Goal: Information Seeking & Learning: Learn about a topic

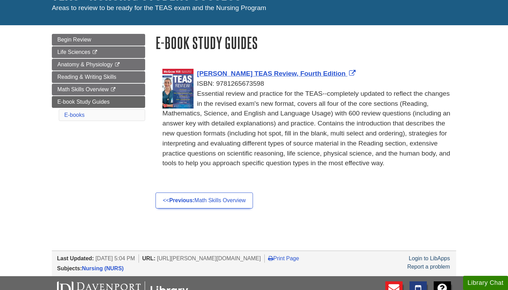
scroll to position [62, 0]
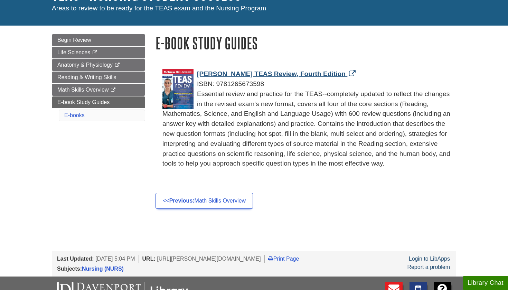
click at [223, 73] on span "[PERSON_NAME] TEAS Review, Fourth Edition" at bounding box center [271, 73] width 149 height 7
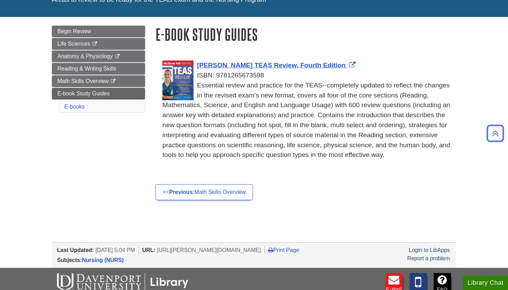
scroll to position [71, 0]
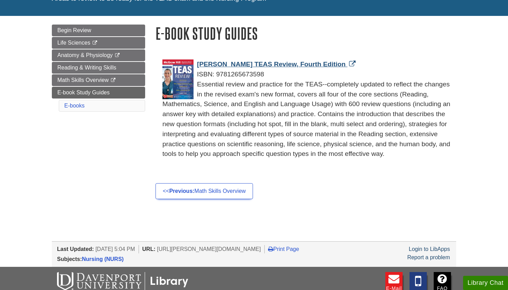
click at [166, 91] on img "Link opens in new window" at bounding box center [177, 79] width 31 height 40
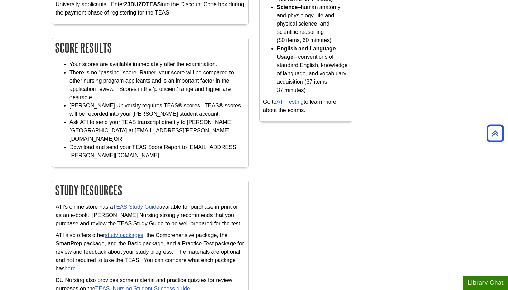
scroll to position [254, 0]
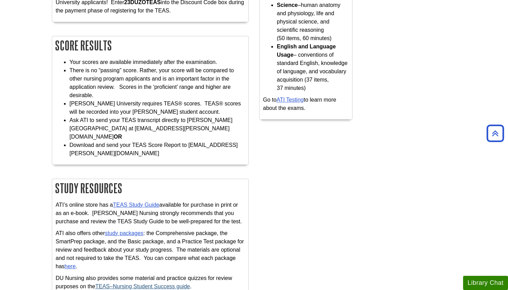
click at [155, 283] on link "TEAS–Nursing Student Success guide" at bounding box center [142, 286] width 95 height 6
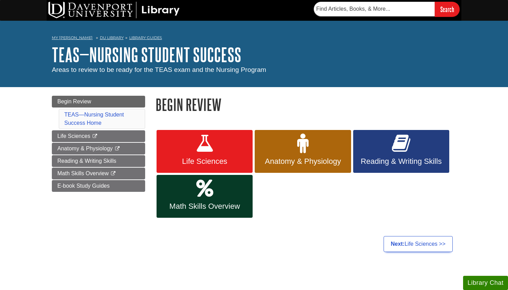
scroll to position [0, 0]
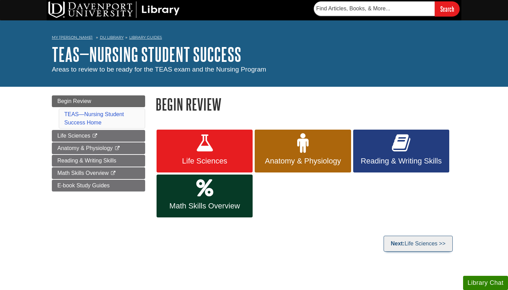
click at [409, 245] on link "Next: Life Sciences >>" at bounding box center [418, 244] width 69 height 16
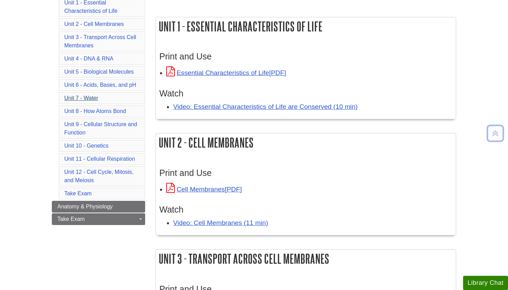
scroll to position [103, 0]
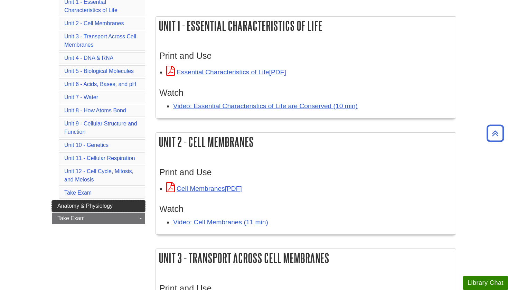
click at [93, 205] on span "Anatomy & Physiology" at bounding box center [84, 206] width 55 height 6
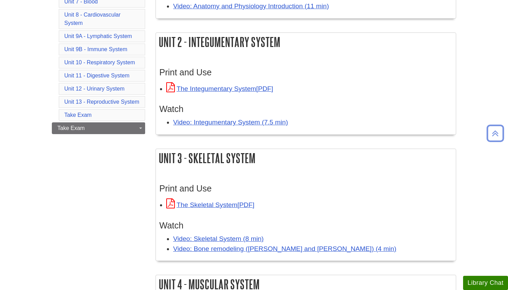
scroll to position [203, 0]
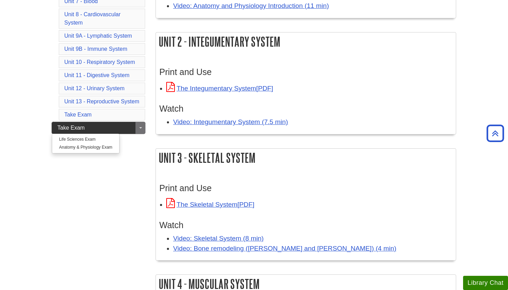
click at [124, 122] on link "Take Exam" at bounding box center [98, 128] width 93 height 12
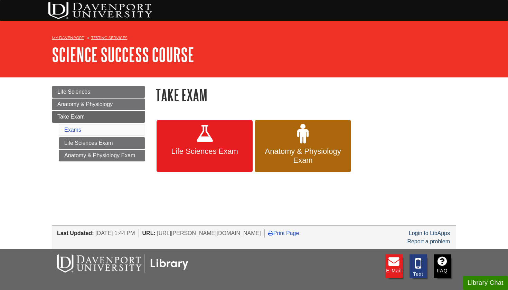
click at [70, 39] on link "My Davenport" at bounding box center [68, 38] width 32 height 6
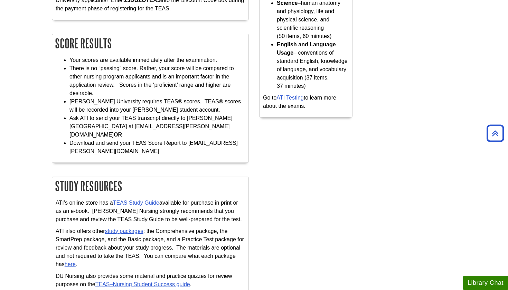
scroll to position [275, 0]
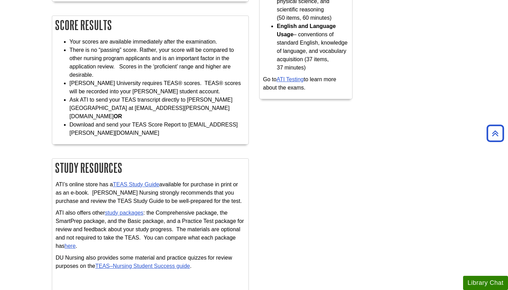
click at [177, 254] on p "DU Nursing also provides some material and practice quizzes for review purposes…" at bounding box center [150, 262] width 189 height 17
click at [174, 263] on link "TEAS–Nursing Student Success guide" at bounding box center [142, 266] width 95 height 6
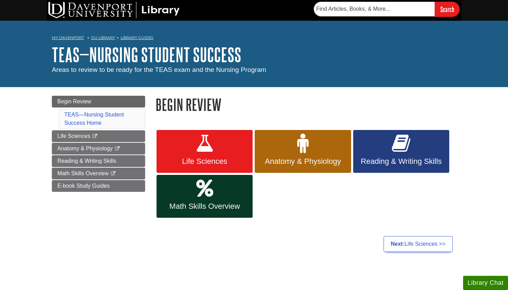
click at [378, 161] on span "Reading & Writing Skills" at bounding box center [401, 161] width 86 height 9
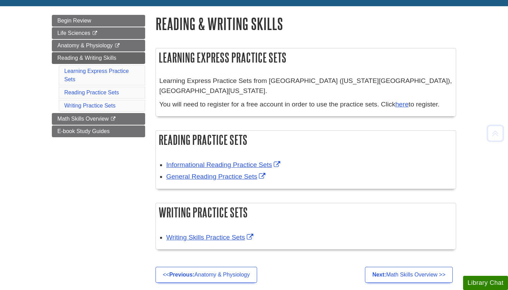
scroll to position [82, 0]
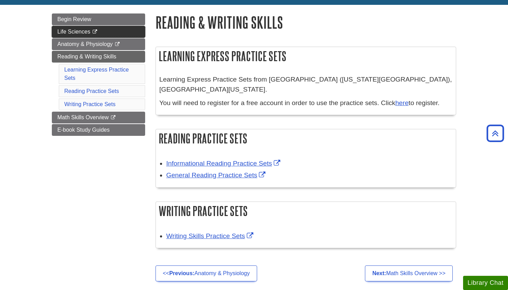
click at [75, 31] on span "Life Sciences" at bounding box center [73, 32] width 33 height 6
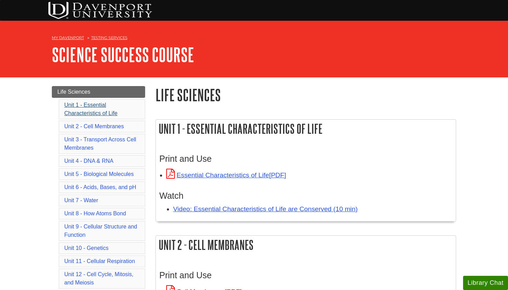
click at [117, 103] on link "Unit 1 - Essential Characteristics of Life" at bounding box center [90, 109] width 53 height 14
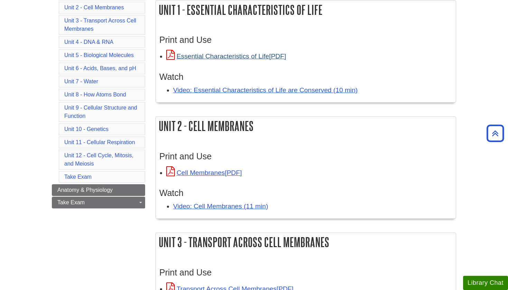
click at [205, 54] on link "Essential Characteristics of Life" at bounding box center [226, 56] width 120 height 7
click at [200, 175] on link "Cell Membranes" at bounding box center [204, 172] width 76 height 7
click at [117, 174] on li "Take Exam" at bounding box center [102, 177] width 86 height 12
click at [89, 176] on link "Take Exam" at bounding box center [77, 177] width 27 height 6
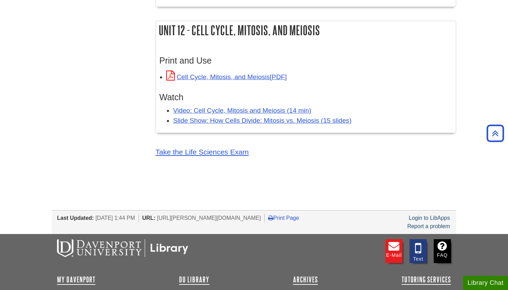
scroll to position [1404, 0]
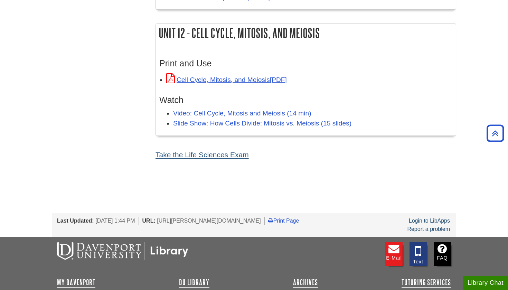
click at [190, 159] on link "Take the Life Sciences Exam" at bounding box center [201, 155] width 93 height 8
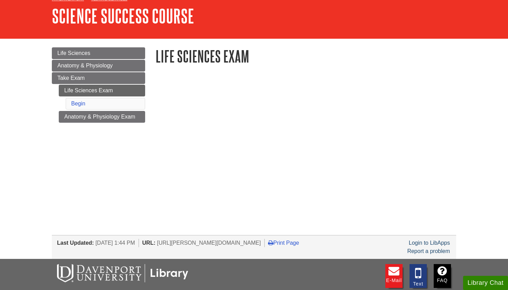
scroll to position [38, 0]
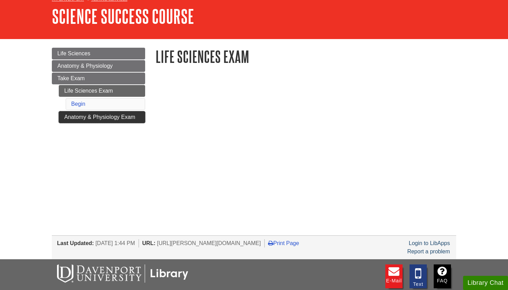
click at [137, 117] on link "Anatomy & Physiology Exam" at bounding box center [102, 117] width 86 height 12
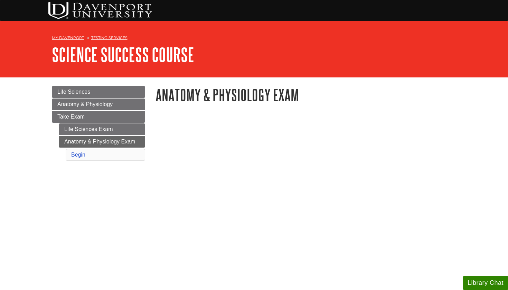
scroll to position [119, 0]
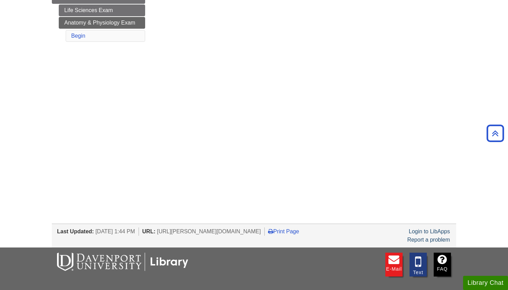
click at [319, 204] on body "Skip to Main Content DU Testing Services My Davenport Testing Services Library …" at bounding box center [254, 124] width 508 height 487
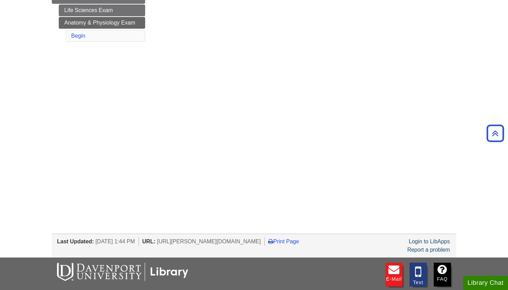
click at [228, 192] on div "<a href="https://davenport.libwizard.com/public/mode/no_header/850a3bcda7ad9351…" at bounding box center [305, 94] width 311 height 202
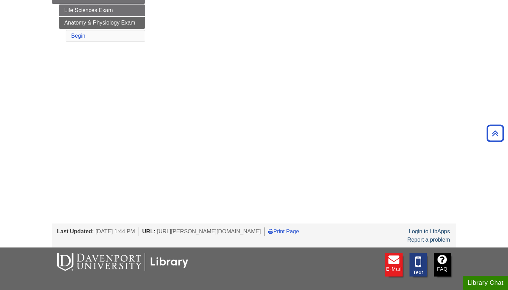
click at [243, 168] on div "<a href="https://davenport.libwizard.com/public/mode/no_header/850a3bcda7ad9351…" at bounding box center [305, 85] width 301 height 171
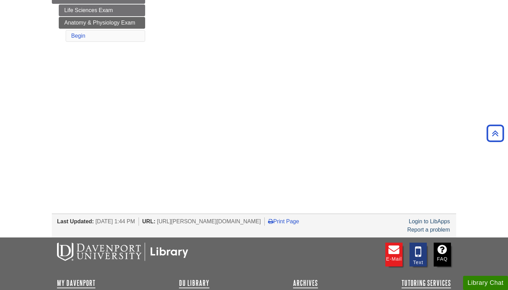
click at [236, 162] on div "<a href="https://davenport.libwizard.com/public/mode/no_header/850a3bcda7ad9351…" at bounding box center [305, 84] width 301 height 168
click at [246, 161] on div "<a href="https://davenport.libwizard.com/public/mode/no_header/850a3bcda7ad9351…" at bounding box center [305, 84] width 301 height 168
click at [243, 179] on body "Skip to Main Content DU Testing Services My Davenport Testing Services Library …" at bounding box center [254, 119] width 508 height 477
click at [148, 124] on div "Menu Life Sciences Anatomy & Physiology Take Exam Life Sciences Exam Anatomy & …" at bounding box center [254, 67] width 415 height 217
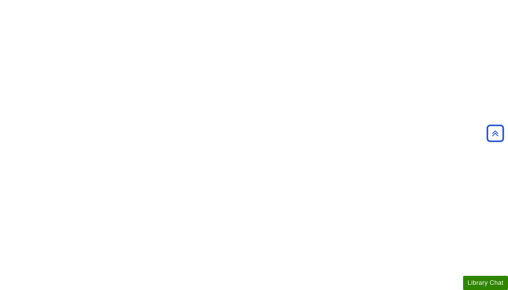
scroll to position [728, 0]
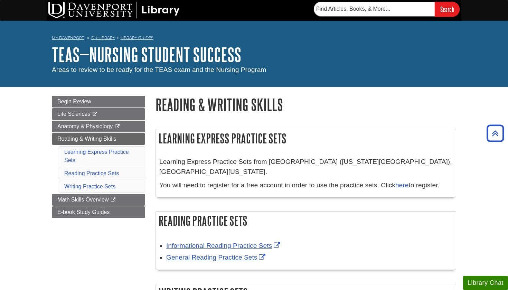
scroll to position [82, 0]
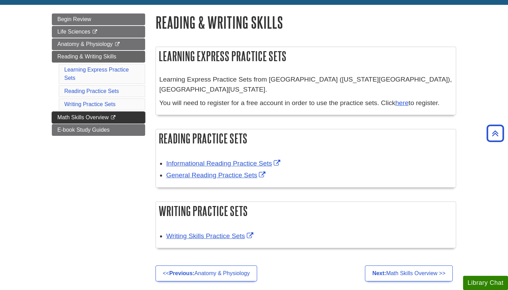
click at [122, 119] on link "Math Skills Overview This link opens in a new window" at bounding box center [98, 118] width 93 height 12
